Goal: Navigation & Orientation: Understand site structure

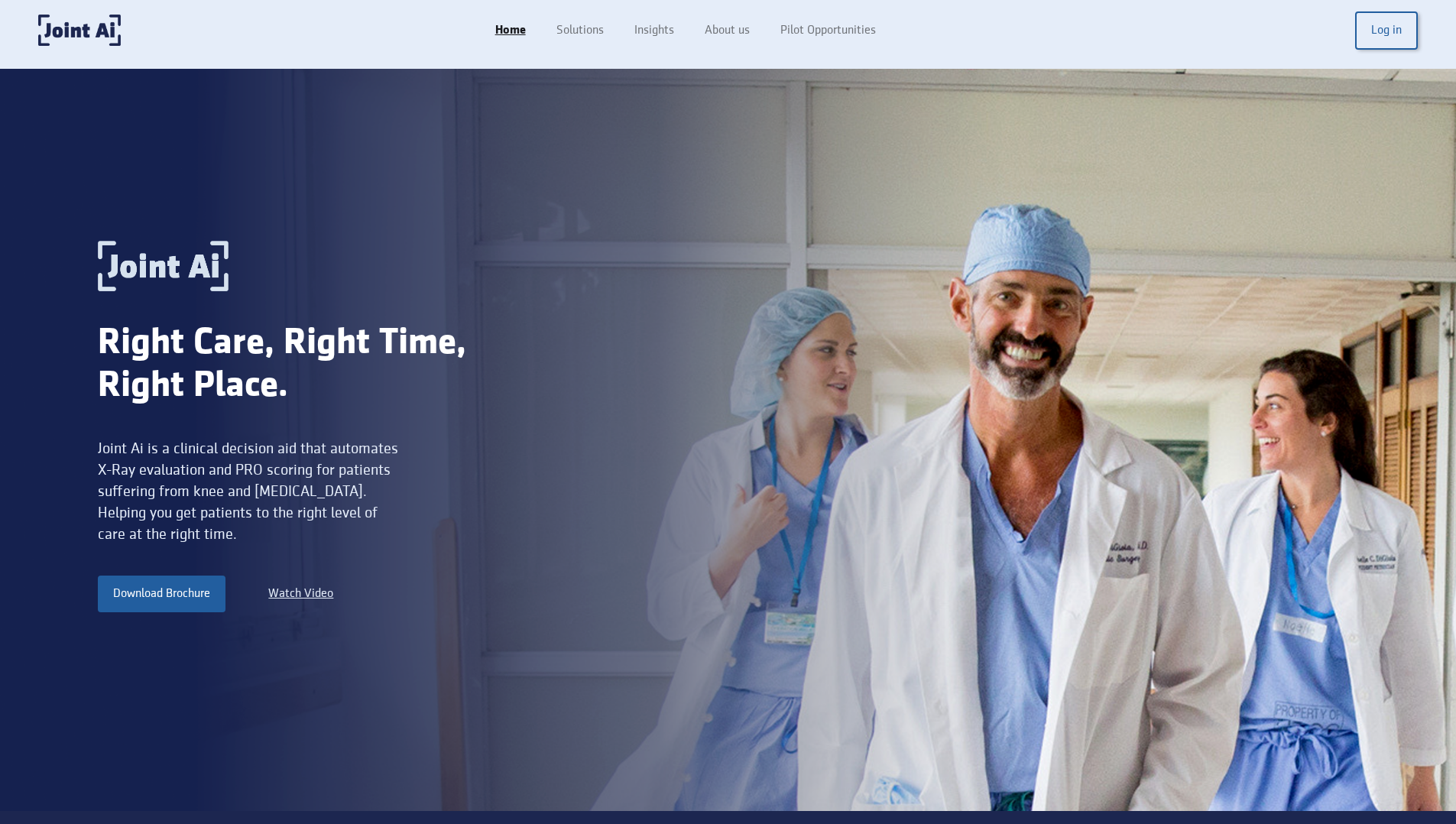
scroll to position [13, 0]
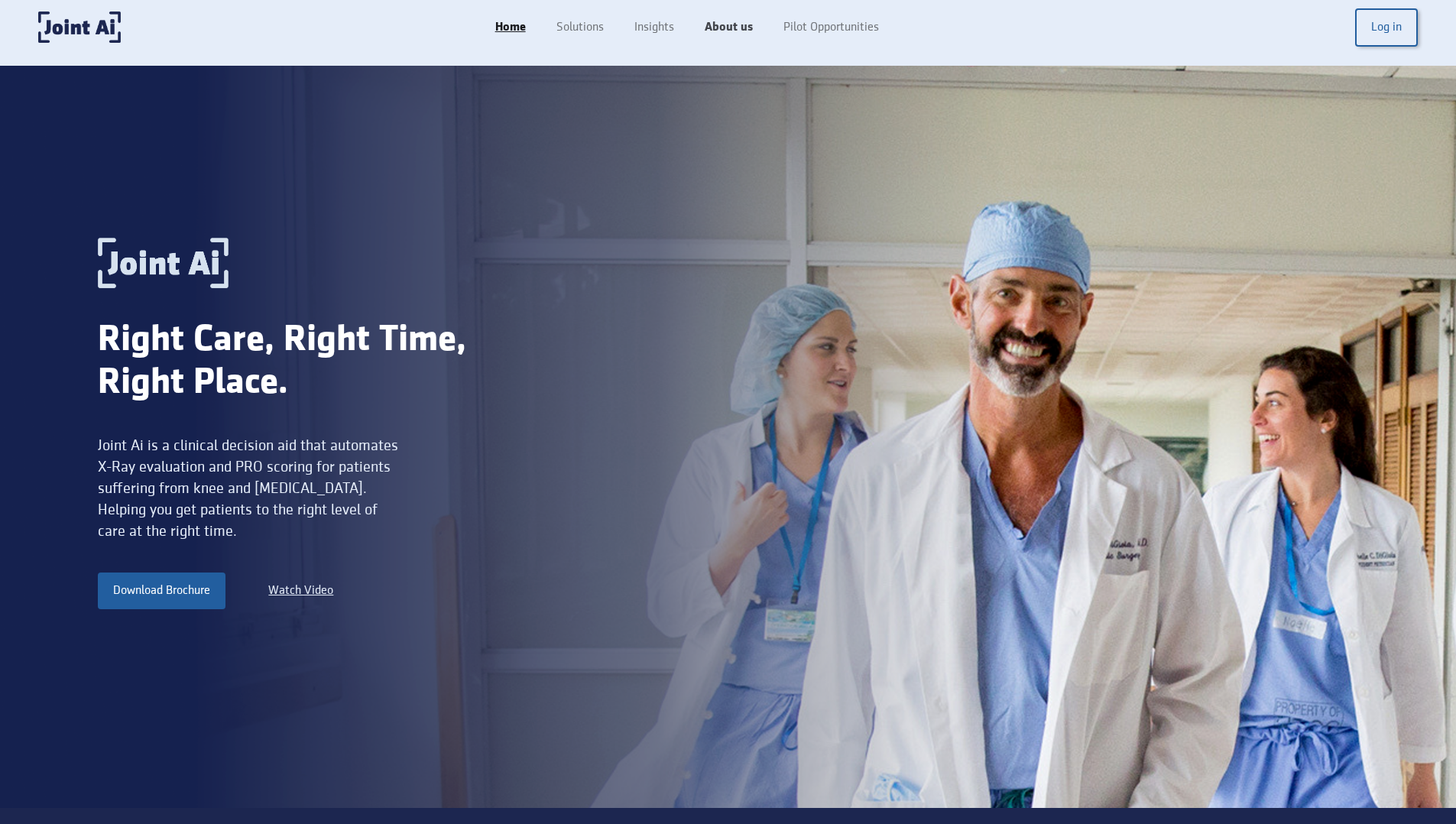
click at [718, 34] on link "About us" at bounding box center [728, 27] width 78 height 29
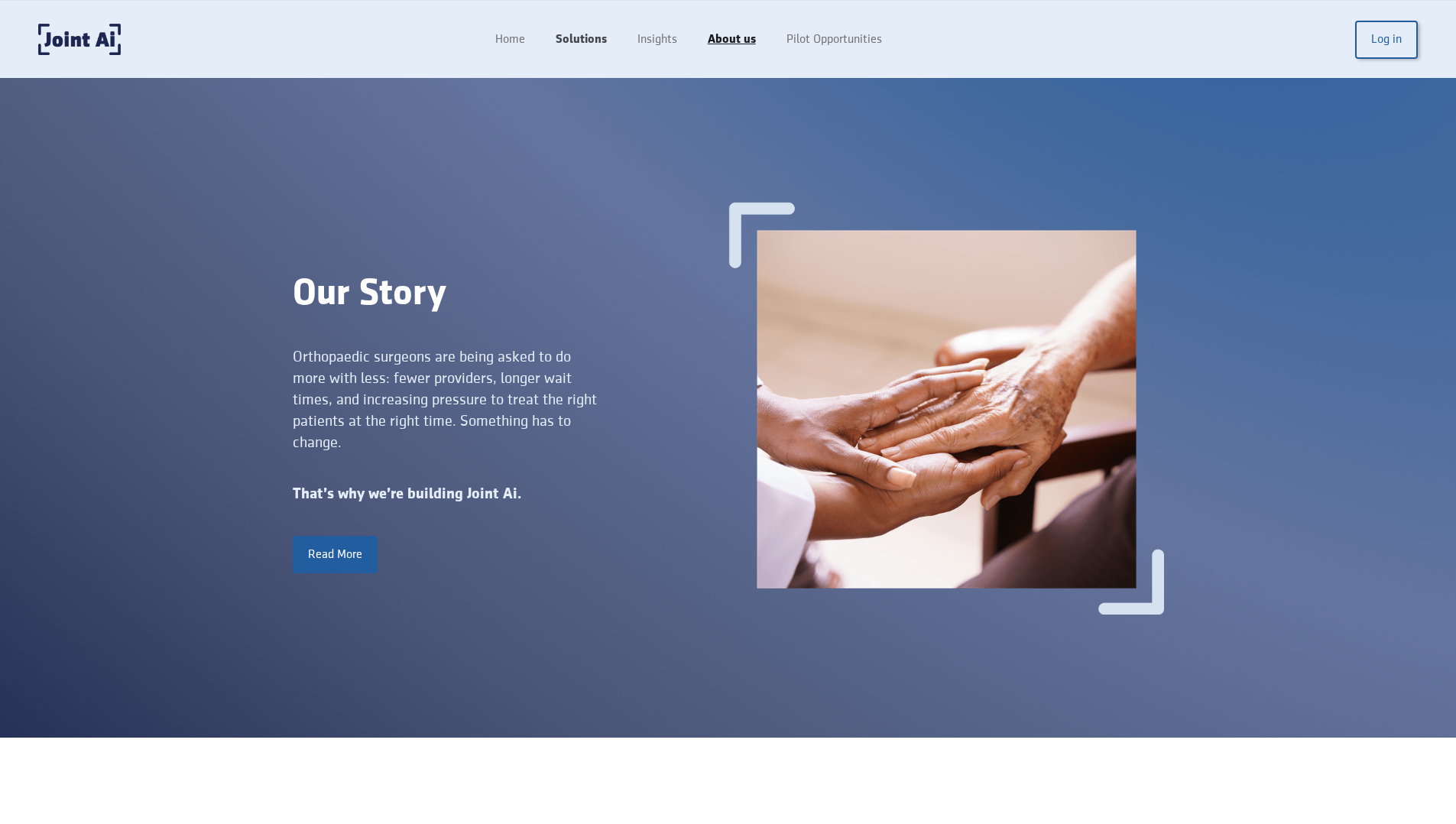
click at [587, 37] on link "Solutions" at bounding box center [581, 40] width 82 height 29
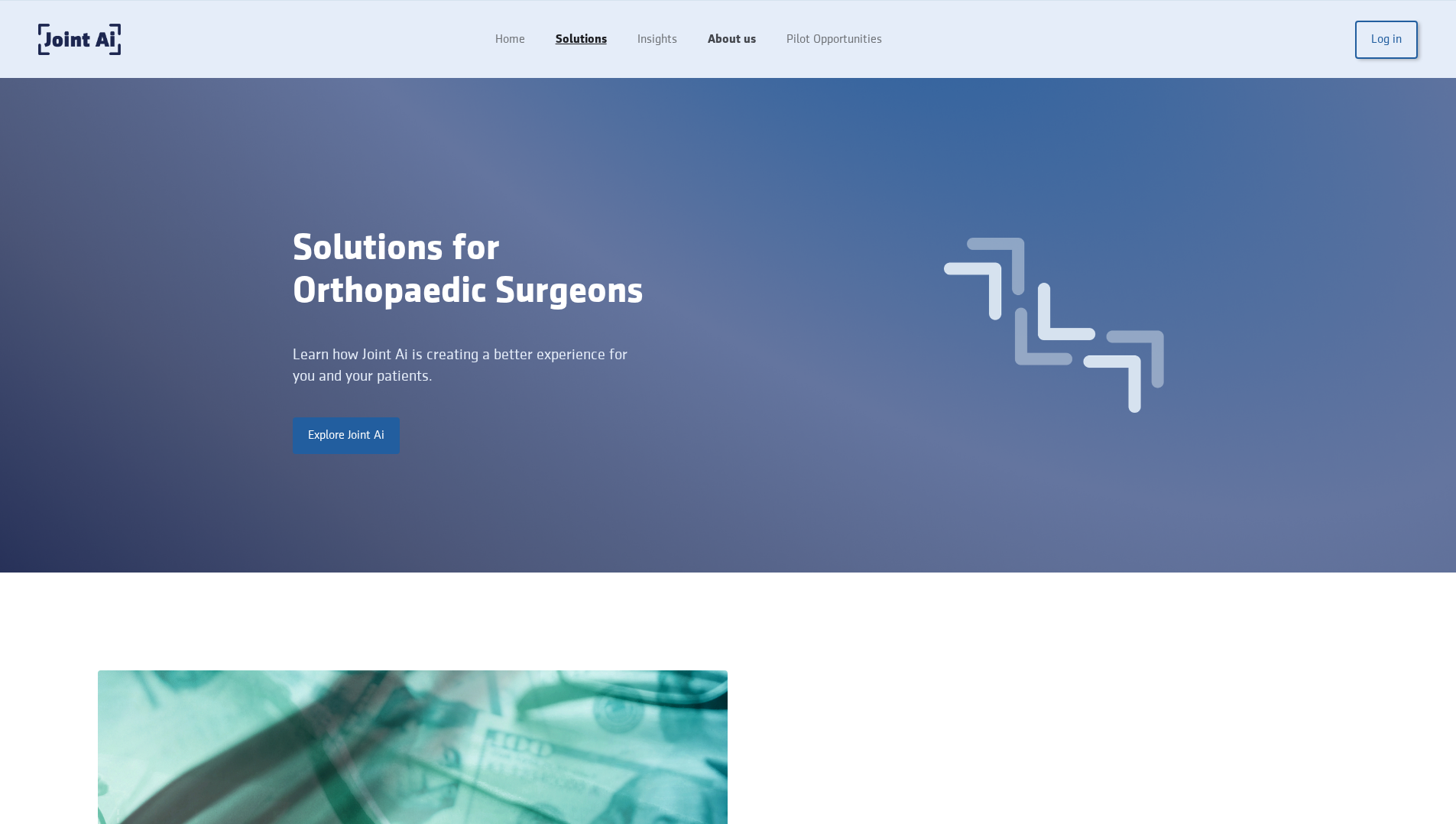
click at [728, 30] on link "About us" at bounding box center [731, 40] width 78 height 29
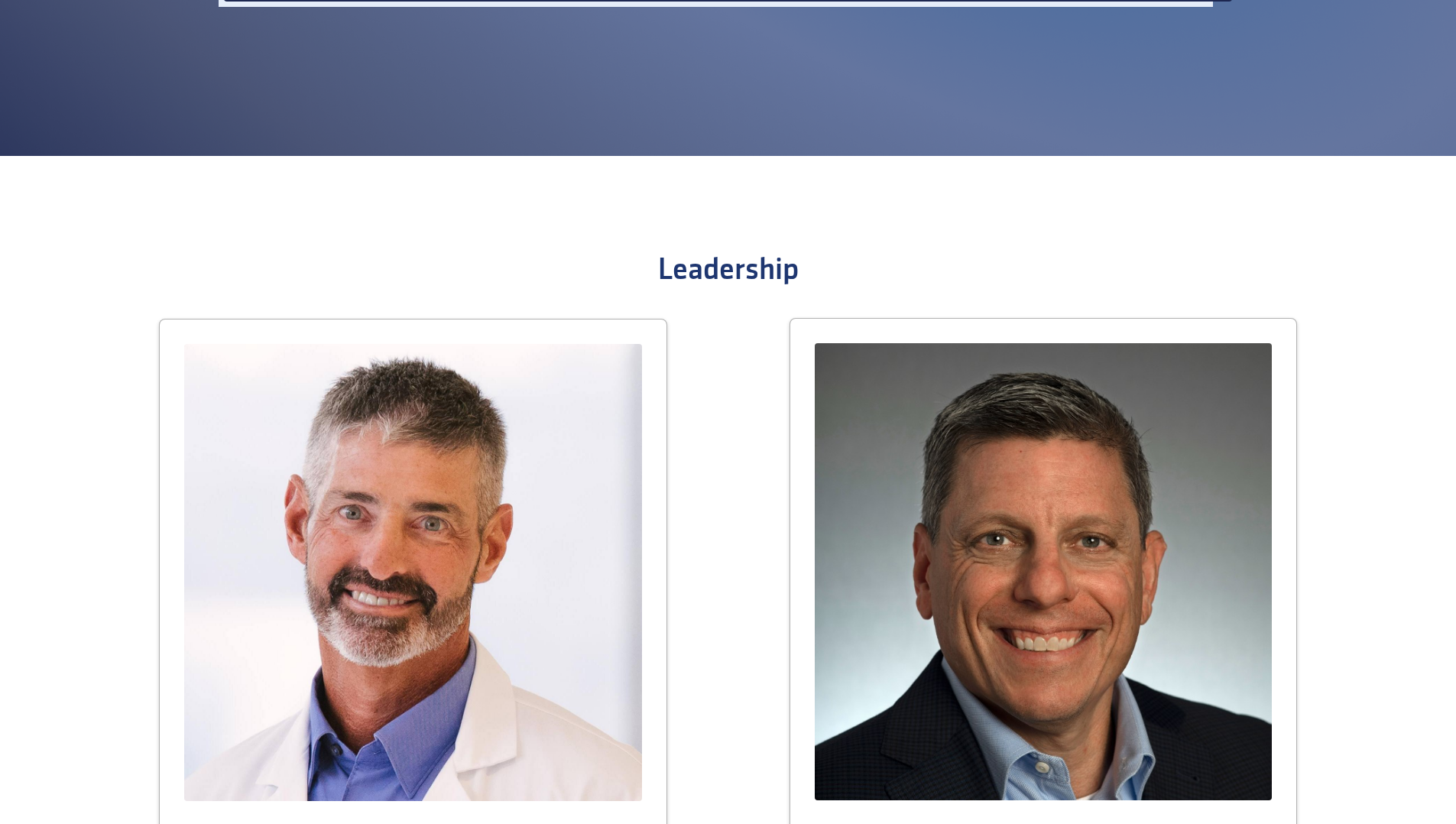
scroll to position [944, 0]
